Goal: Task Accomplishment & Management: Use online tool/utility

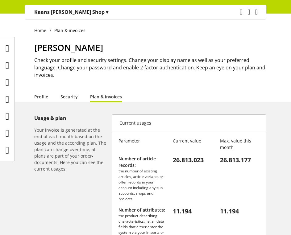
click at [64, 94] on link "Security" at bounding box center [68, 96] width 17 height 6
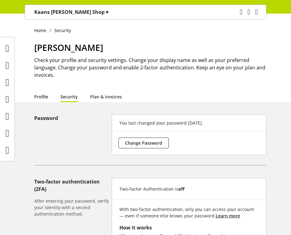
click at [44, 95] on link "Profile" at bounding box center [41, 96] width 14 height 6
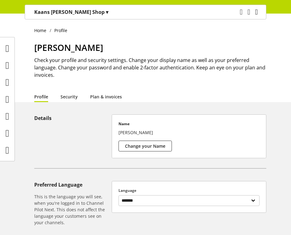
click at [255, 15] on icon "main navigation" at bounding box center [256, 11] width 3 height 11
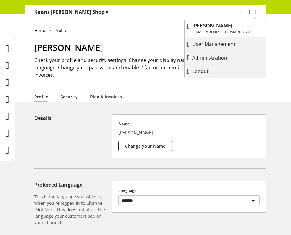
click at [217, 55] on p "Administration" at bounding box center [215, 57] width 47 height 7
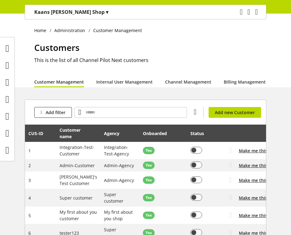
click at [250, 12] on div "Task manager Help center Kaan Gökdemir kaan.goekdemir@channelpilot.com User Man…" at bounding box center [250, 12] width 29 height 14
click at [255, 14] on icon "main navigation" at bounding box center [256, 11] width 3 height 11
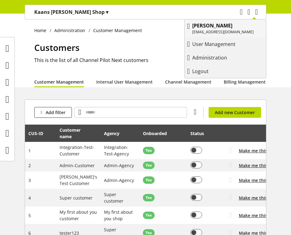
click at [244, 25] on p "[PERSON_NAME]" at bounding box center [222, 25] width 61 height 7
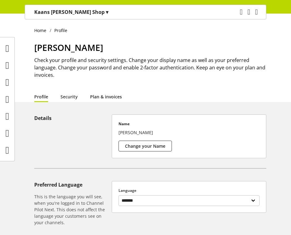
click at [101, 100] on link "Plan & invoices" at bounding box center [106, 96] width 32 height 6
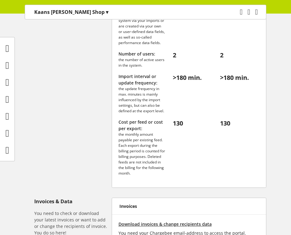
scroll to position [265, 0]
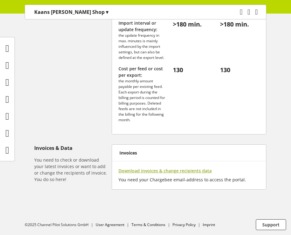
click at [151, 171] on span "Download invoices & change recipients data" at bounding box center [164, 170] width 93 height 6
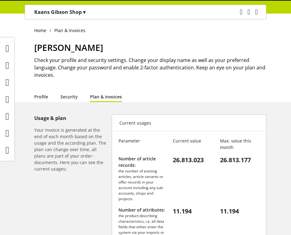
scroll to position [265, 0]
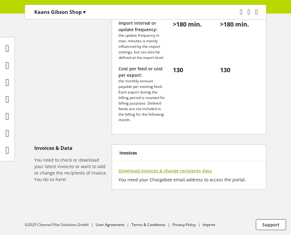
click at [164, 169] on span "Download invoices & change recipients data" at bounding box center [164, 170] width 93 height 6
click at [171, 173] on span "Download invoices & change recipients data" at bounding box center [164, 170] width 93 height 6
click at [152, 174] on p "You need your Chargebee email-address to access the portal." at bounding box center [188, 178] width 141 height 9
click at [152, 170] on span "Download invoices & change recipients data" at bounding box center [164, 170] width 93 height 6
click at [148, 172] on span "Download invoices & change recipients data" at bounding box center [164, 170] width 93 height 6
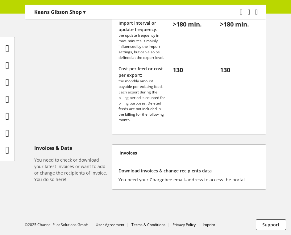
click at [89, 155] on div "Invoices & Data You need to check or download your latest invoices or want to a…" at bounding box center [71, 163] width 75 height 38
click at [165, 169] on span "Download invoices & change recipients data" at bounding box center [164, 170] width 93 height 6
click at [187, 172] on span "Download invoices & change recipients data" at bounding box center [164, 170] width 93 height 6
click at [186, 168] on span "Download invoices & change recipients data" at bounding box center [164, 170] width 93 height 6
click at [7, 51] on icon at bounding box center [8, 48] width 4 height 12
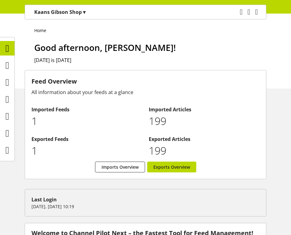
click at [257, 11] on div "Task manager Help center Kaan Gökdemir kaan.goekdemir@channelpilot.com User Man…" at bounding box center [250, 12] width 29 height 14
click at [256, 10] on icon "main navigation" at bounding box center [256, 11] width 3 height 11
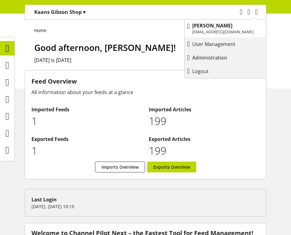
click at [202, 56] on p "Administration" at bounding box center [215, 57] width 47 height 7
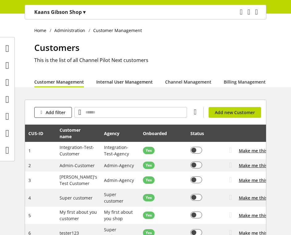
click at [116, 80] on link "Internal User Management" at bounding box center [124, 82] width 56 height 6
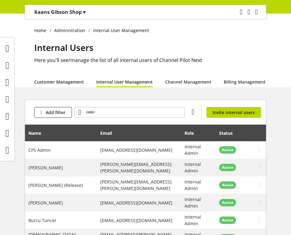
click at [55, 84] on link "Customer Management" at bounding box center [59, 82] width 50 height 6
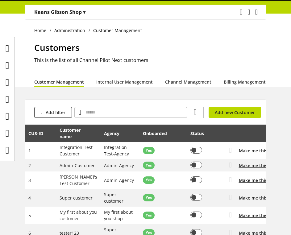
click at [98, 74] on div "Customers This is the list of all Channel Pilot Next customers" at bounding box center [150, 58] width 232 height 35
click at [98, 80] on link "Internal User Management" at bounding box center [124, 82] width 56 height 6
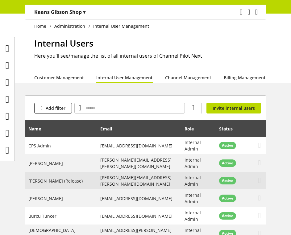
scroll to position [6, 0]
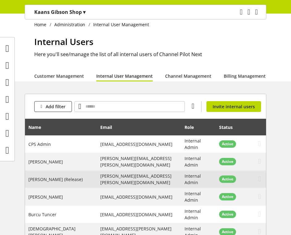
click at [63, 178] on span "Arne Jacobsen (Release)" at bounding box center [55, 179] width 54 height 6
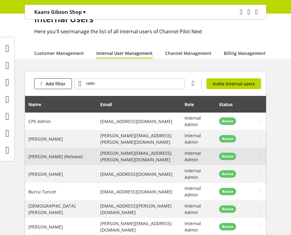
scroll to position [35, 0]
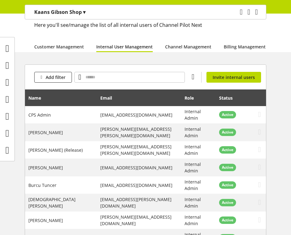
click at [186, 34] on div "Internal Users Here you'll see/manage the list of all internal users of Channel…" at bounding box center [150, 23] width 232 height 35
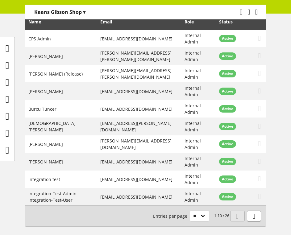
scroll to position [113, 0]
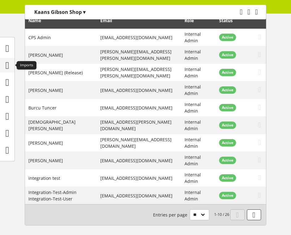
click at [8, 65] on icon at bounding box center [8, 65] width 4 height 12
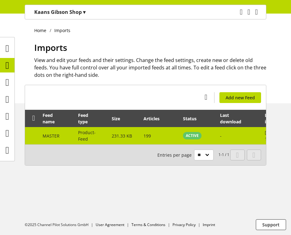
click at [150, 138] on span "199" at bounding box center [146, 136] width 7 height 6
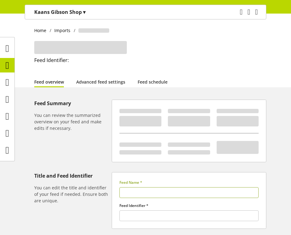
type input "******"
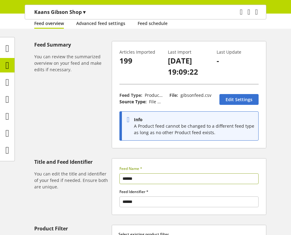
scroll to position [59, 0]
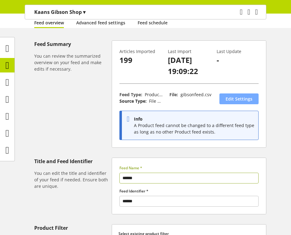
click at [241, 104] on link "Edit Settings" at bounding box center [238, 98] width 39 height 11
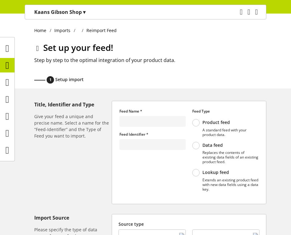
type input "******"
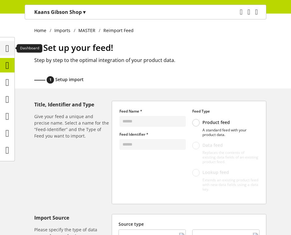
click at [9, 52] on icon at bounding box center [8, 48] width 4 height 12
